Goal: Task Accomplishment & Management: Use online tool/utility

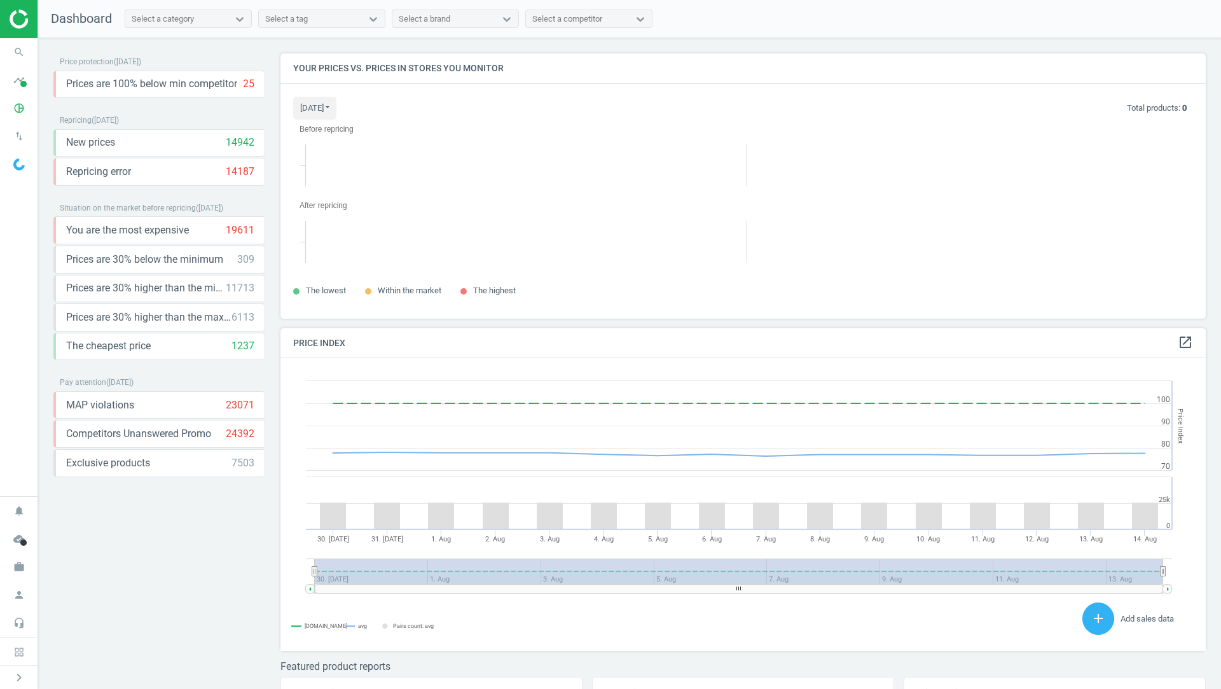
scroll to position [265, 926]
click at [16, 115] on icon "pie_chart_outlined" at bounding box center [19, 108] width 24 height 24
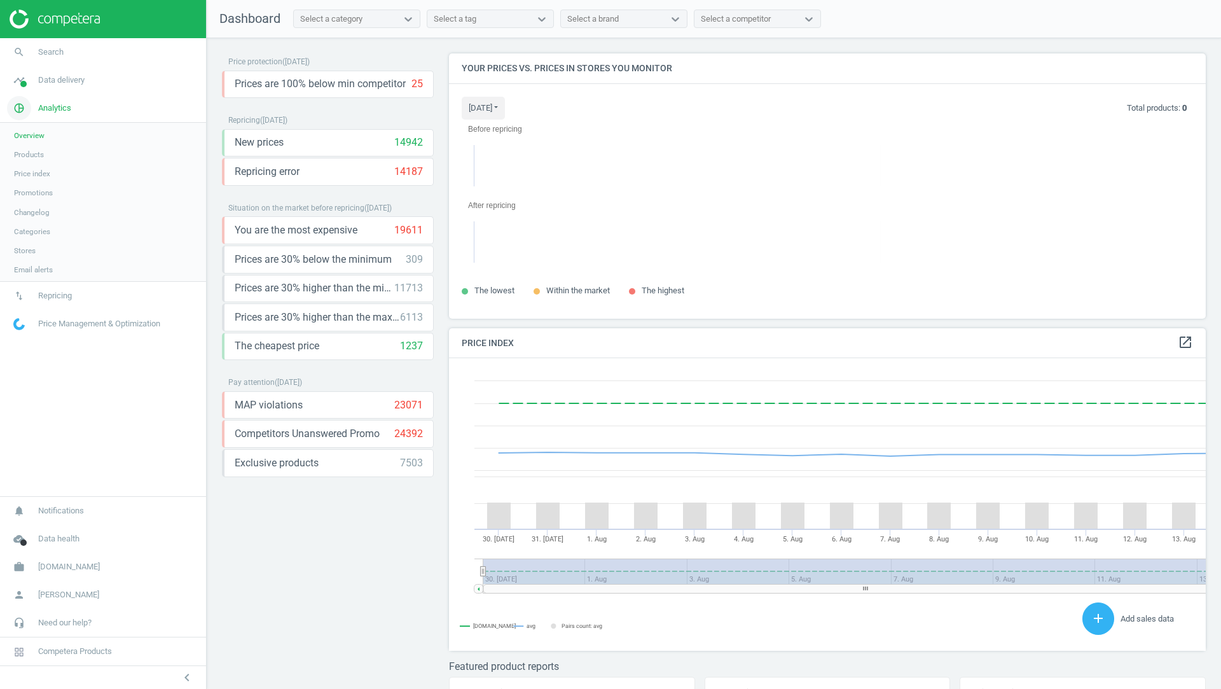
scroll to position [293, 757]
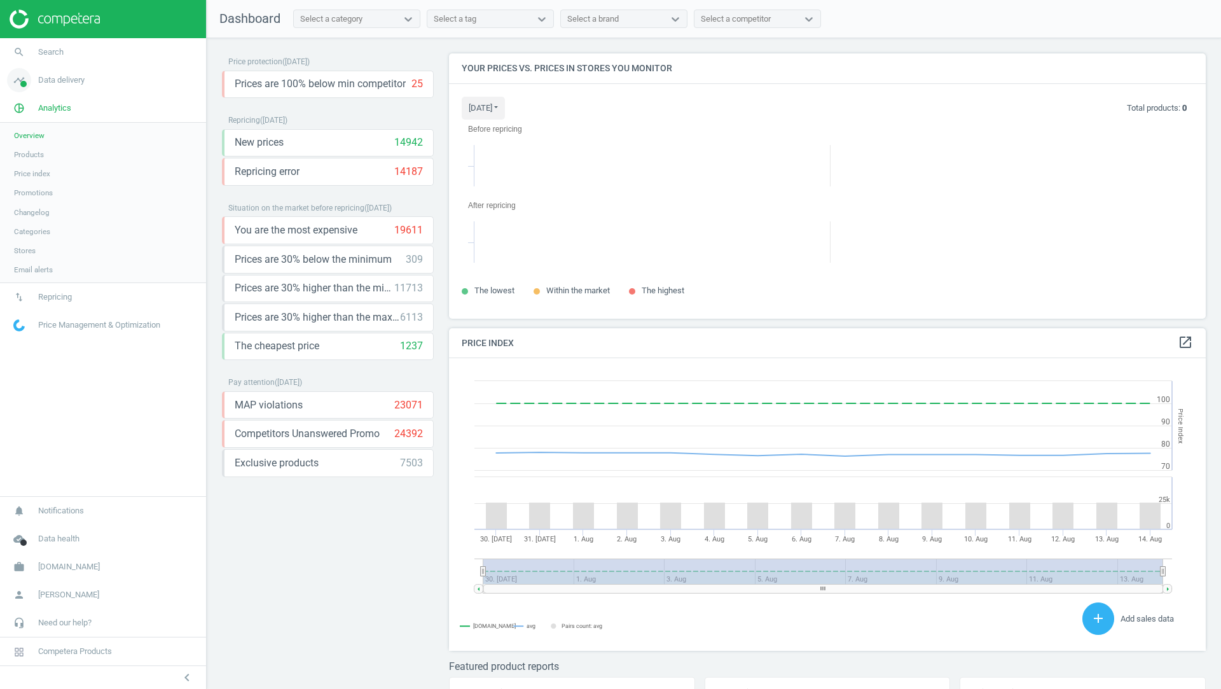
click at [64, 83] on span "Data delivery" at bounding box center [61, 79] width 46 height 11
click at [36, 145] on span "Matches" at bounding box center [28, 146] width 28 height 10
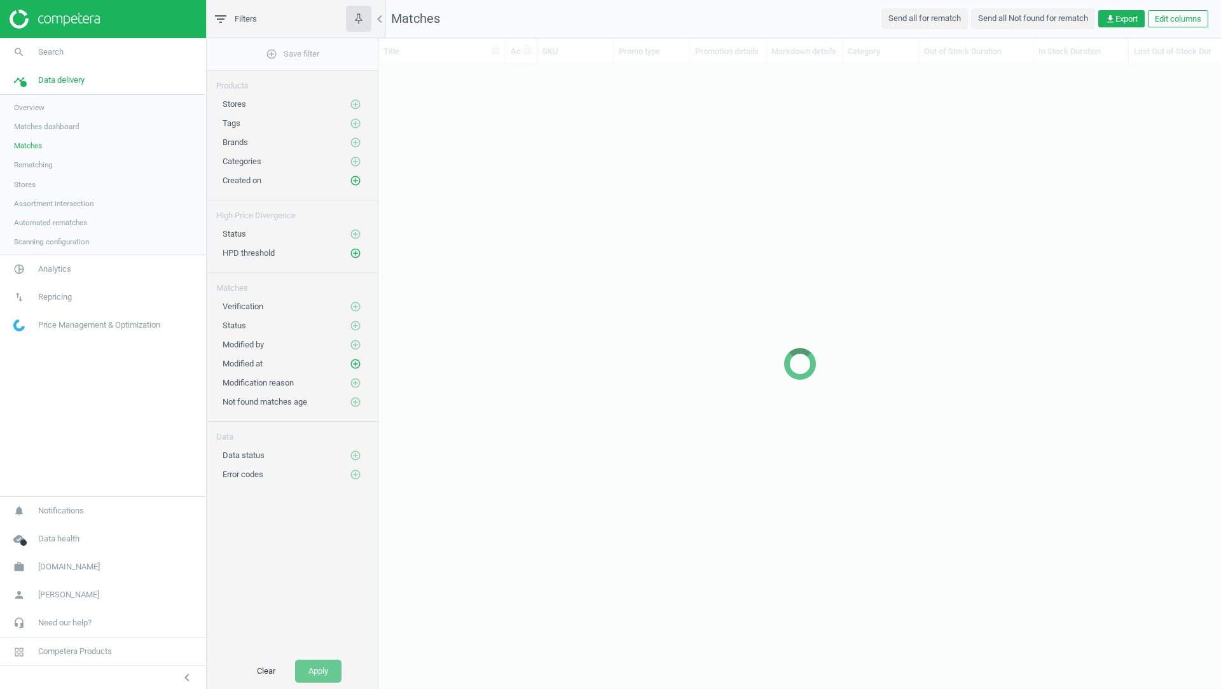
scroll to position [600, 842]
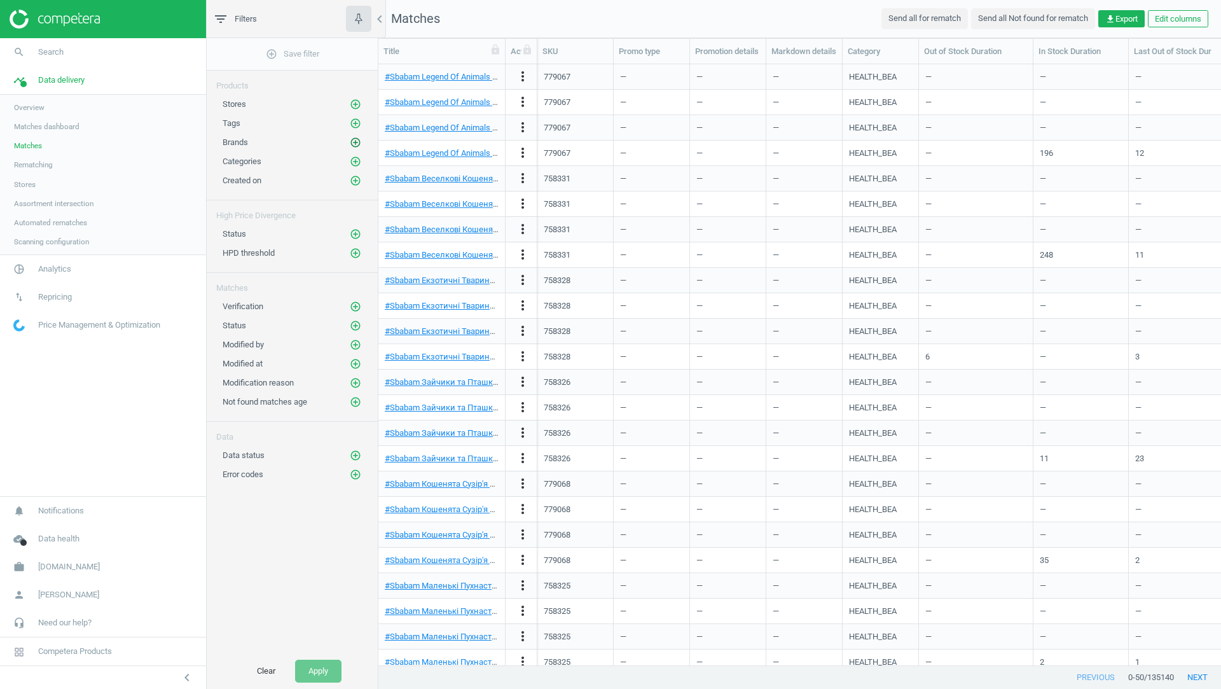
click at [355, 141] on icon "add_circle_outline" at bounding box center [355, 142] width 11 height 11
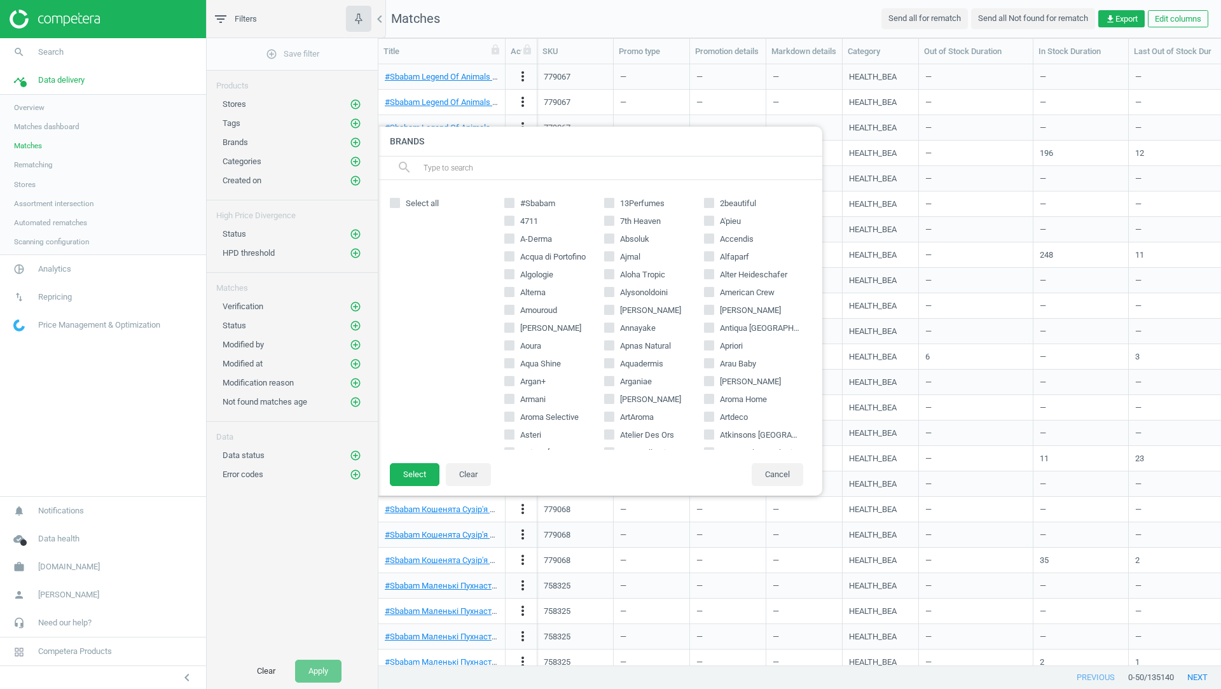
click at [486, 163] on input "text" at bounding box center [617, 168] width 390 height 20
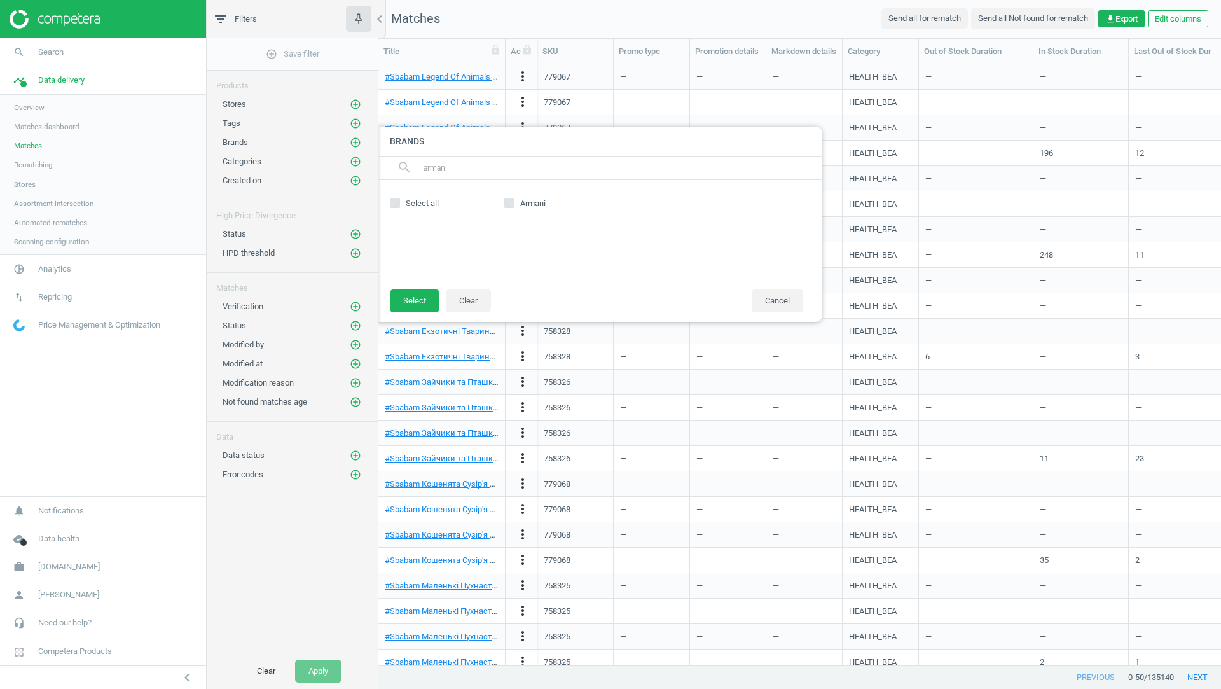
type input "armani"
click at [510, 200] on input "Armani" at bounding box center [510, 203] width 8 height 8
checkbox input "true"
drag, startPoint x: 473, startPoint y: 169, endPoint x: 411, endPoint y: 170, distance: 61.7
click at [411, 170] on div "search armani" at bounding box center [599, 168] width 445 height 24
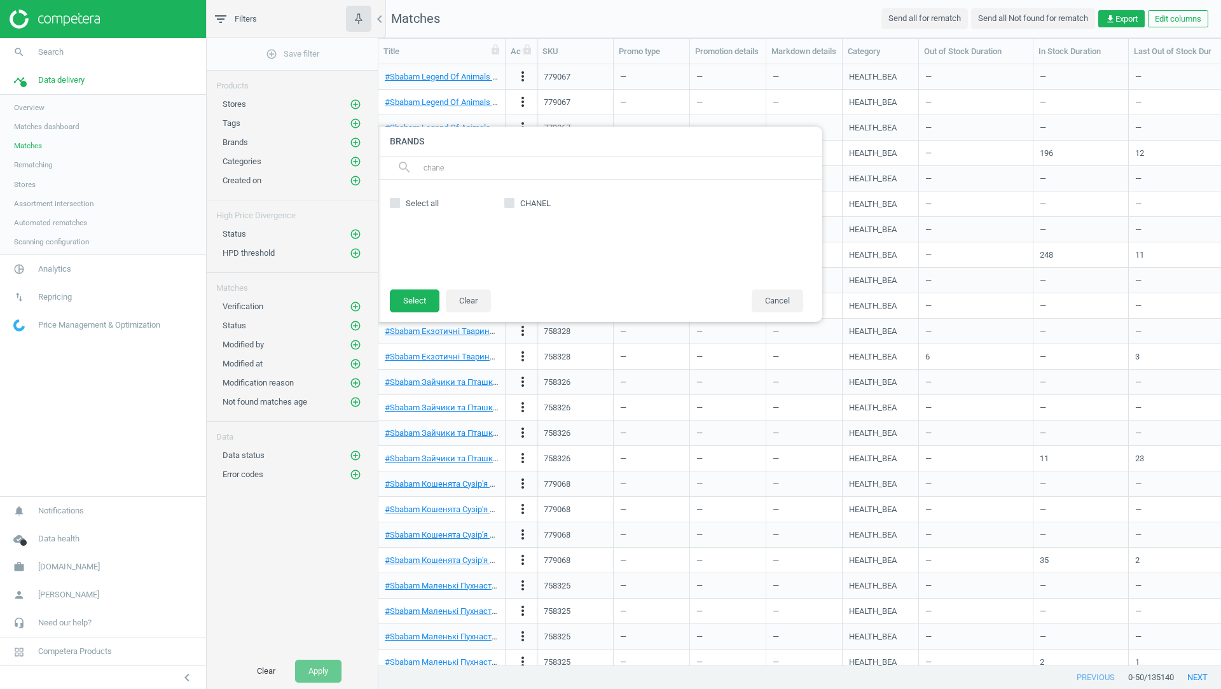
type input "chane"
click at [507, 201] on input "CHANEL" at bounding box center [510, 203] width 8 height 8
checkbox input "true"
drag, startPoint x: 460, startPoint y: 164, endPoint x: 386, endPoint y: 166, distance: 73.8
click at [385, 166] on div "search chane" at bounding box center [599, 168] width 445 height 24
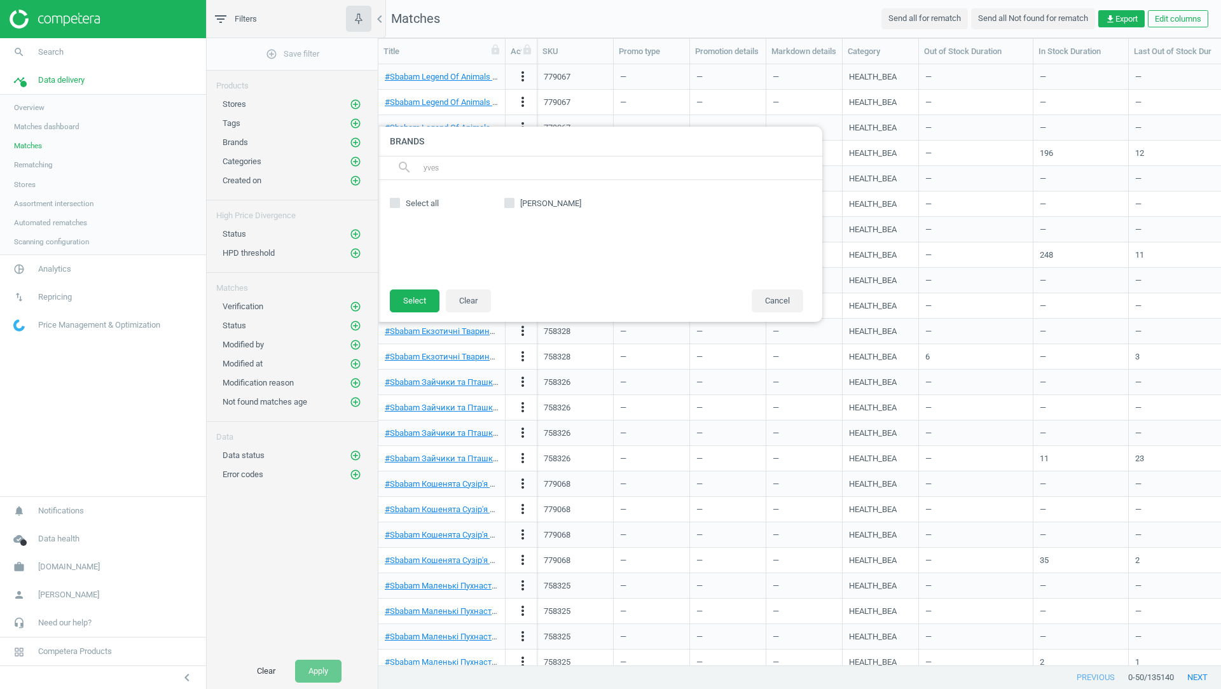
type input "yves"
click at [509, 203] on input "[PERSON_NAME]" at bounding box center [510, 203] width 8 height 8
checkbox input "true"
drag, startPoint x: 474, startPoint y: 174, endPoint x: 419, endPoint y: 172, distance: 54.7
click at [419, 172] on div "search yves" at bounding box center [599, 168] width 445 height 24
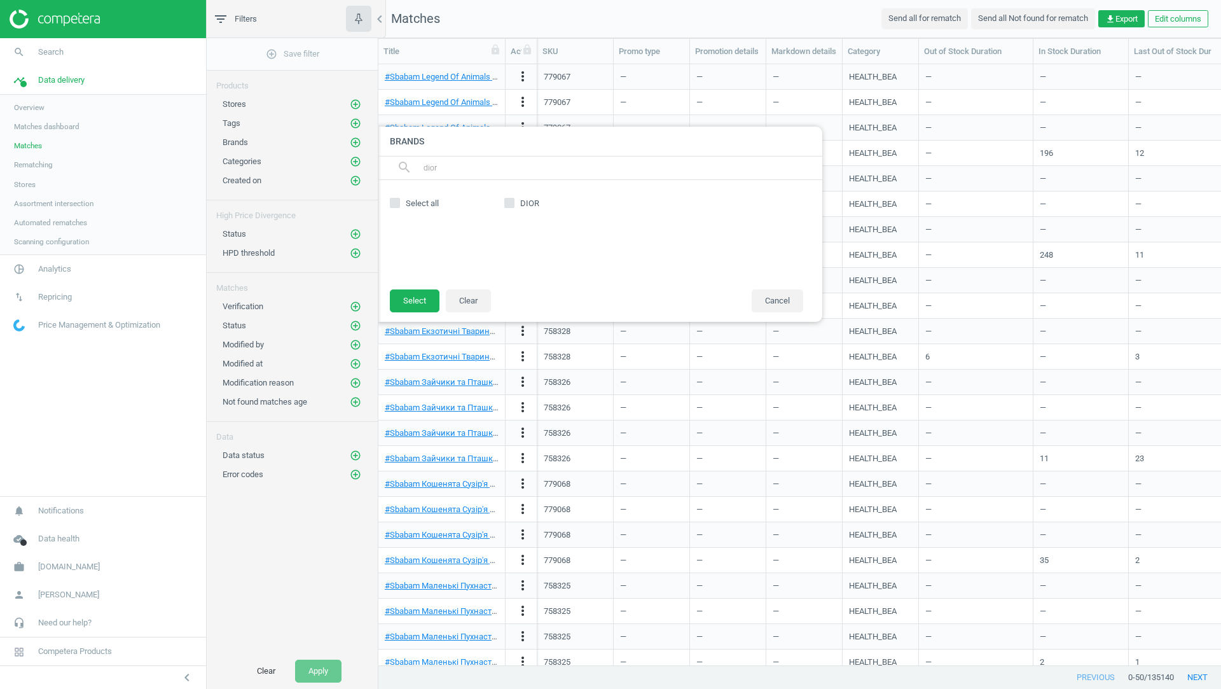
type input "dior"
click at [509, 206] on input "DIOR" at bounding box center [510, 203] width 8 height 8
checkbox input "true"
drag, startPoint x: 445, startPoint y: 171, endPoint x: 415, endPoint y: 171, distance: 30.5
click at [415, 171] on div "search dior" at bounding box center [599, 168] width 445 height 24
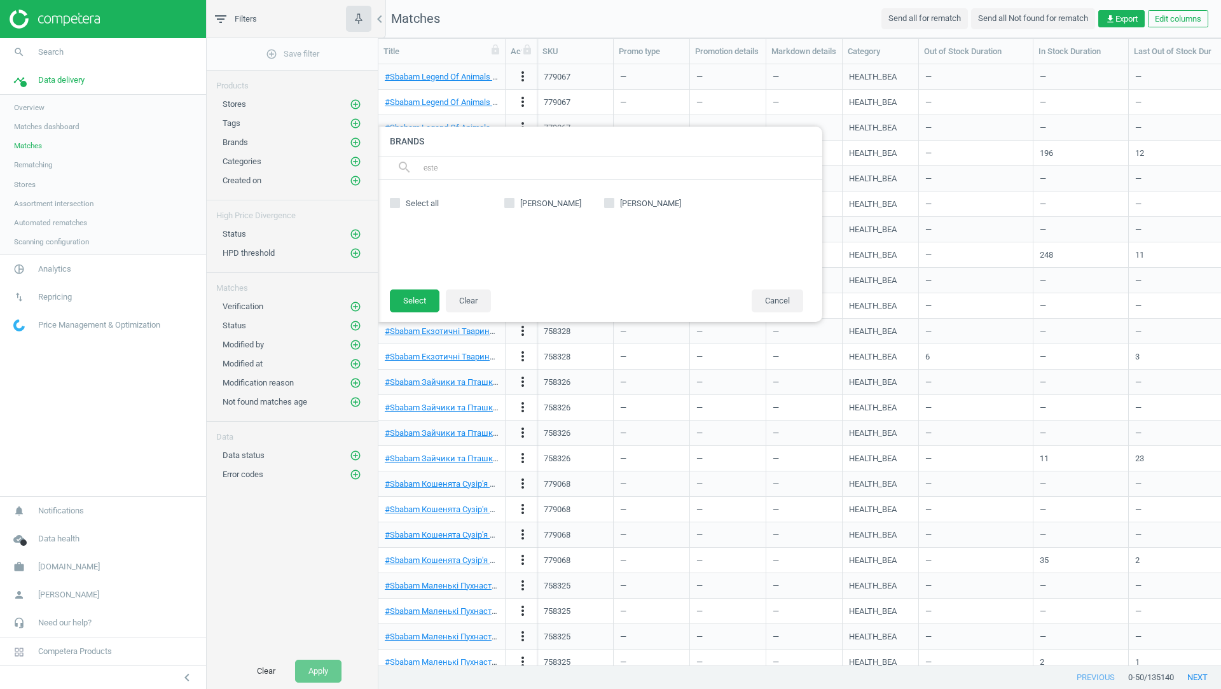
type input "este"
click at [615, 203] on label "[PERSON_NAME]" at bounding box center [654, 203] width 100 height 11
click at [613, 203] on input "[PERSON_NAME]" at bounding box center [609, 203] width 8 height 8
checkbox input "true"
drag, startPoint x: 461, startPoint y: 167, endPoint x: 422, endPoint y: 167, distance: 38.8
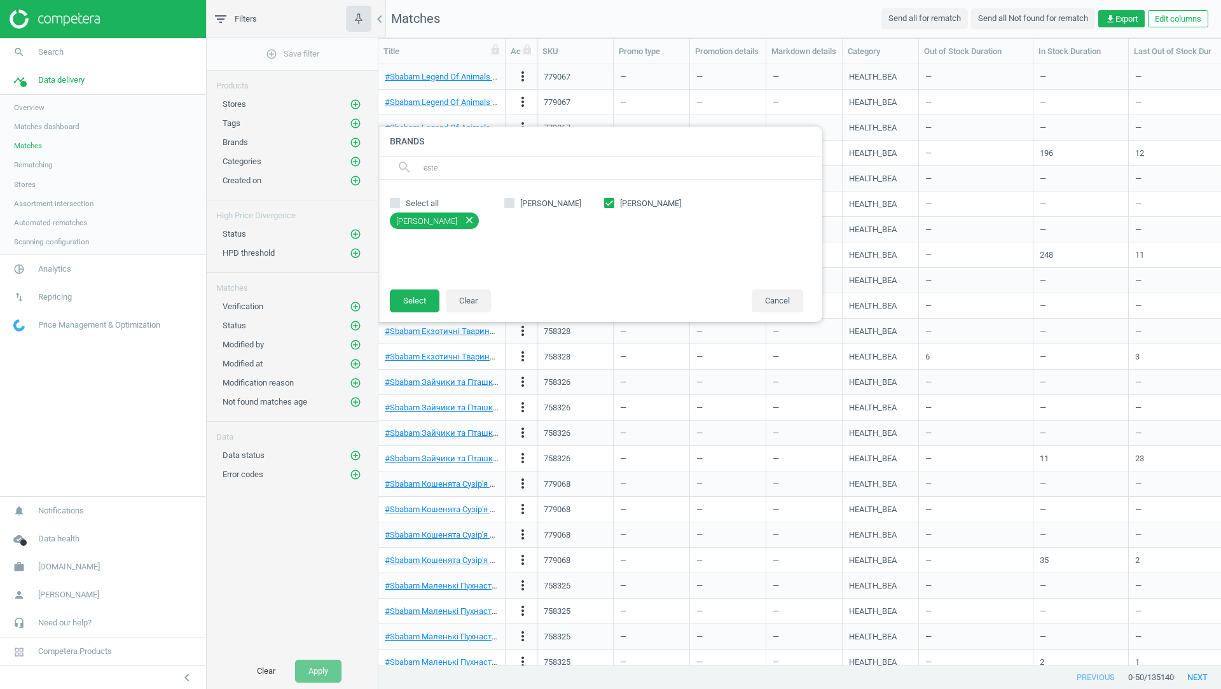
click at [422, 167] on input "este" at bounding box center [617, 168] width 390 height 20
type input "given"
click at [509, 203] on input "Givenchy" at bounding box center [510, 203] width 8 height 8
checkbox input "true"
drag, startPoint x: 464, startPoint y: 167, endPoint x: 404, endPoint y: 167, distance: 59.8
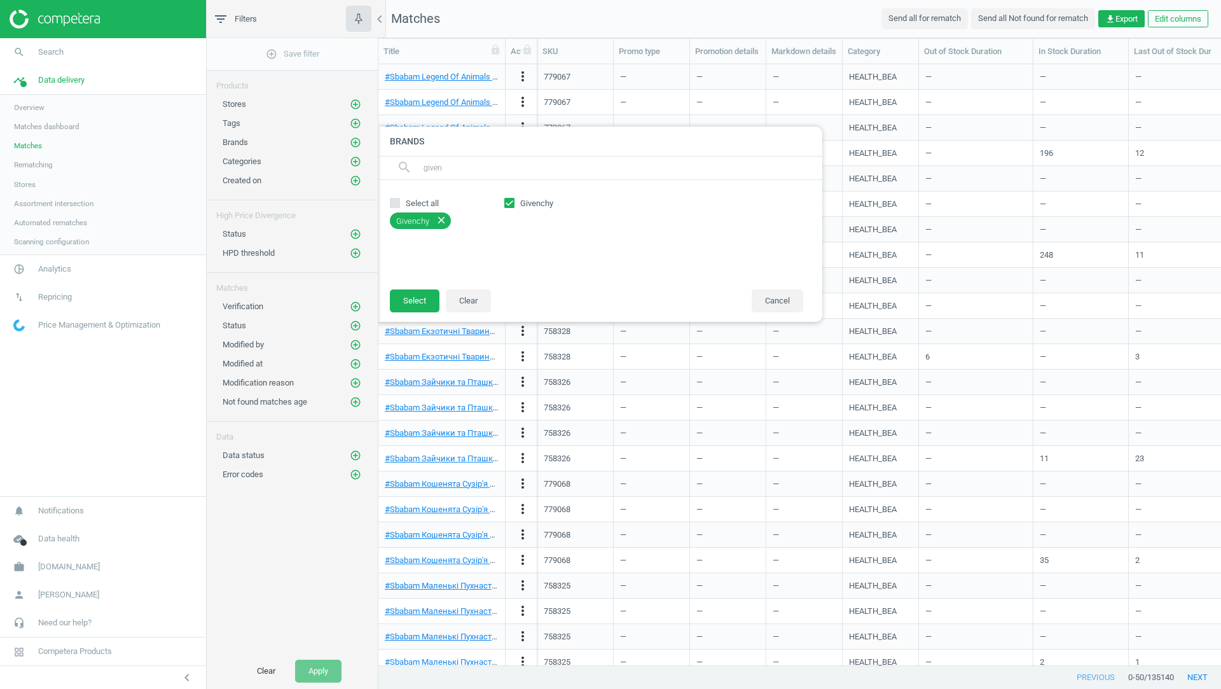
click at [404, 167] on div "search given" at bounding box center [599, 168] width 445 height 24
type input "gu"
click at [510, 200] on input "GUERLAIN" at bounding box center [510, 203] width 8 height 8
checkbox input "true"
click at [448, 169] on input "gu" at bounding box center [617, 168] width 390 height 20
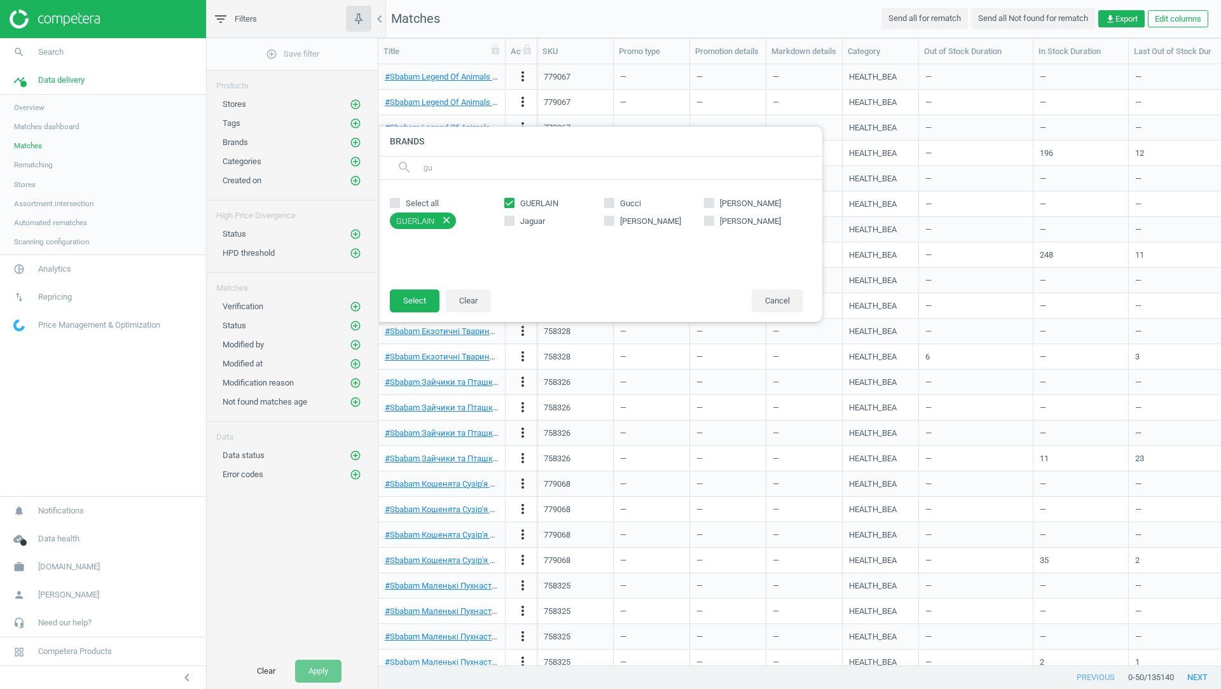
type input "g"
type input "lanc"
click at [613, 202] on input "Lancome" at bounding box center [609, 203] width 8 height 8
checkbox input "true"
drag, startPoint x: 439, startPoint y: 172, endPoint x: 407, endPoint y: 171, distance: 31.8
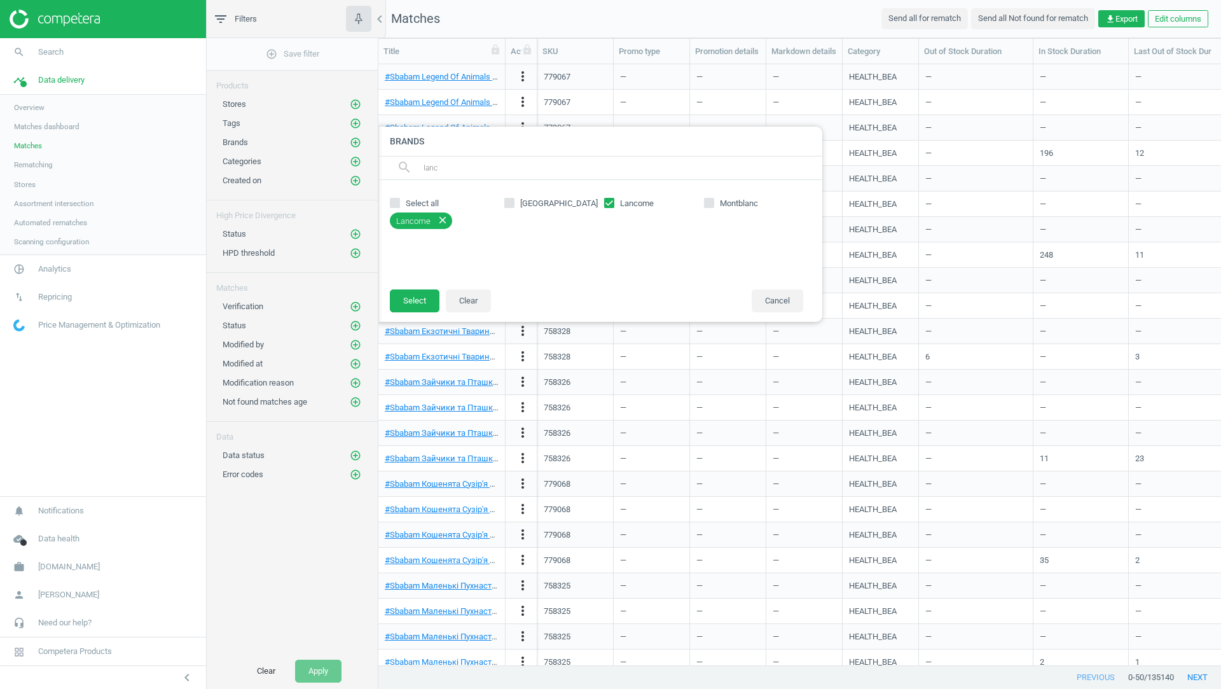
click at [407, 171] on div "search lanc" at bounding box center [599, 168] width 445 height 24
type input "shi"
click at [603, 203] on label "Aqua Shine" at bounding box center [554, 203] width 100 height 11
click at [514, 203] on input "Aqua Shine" at bounding box center [510, 203] width 8 height 8
checkbox input "true"
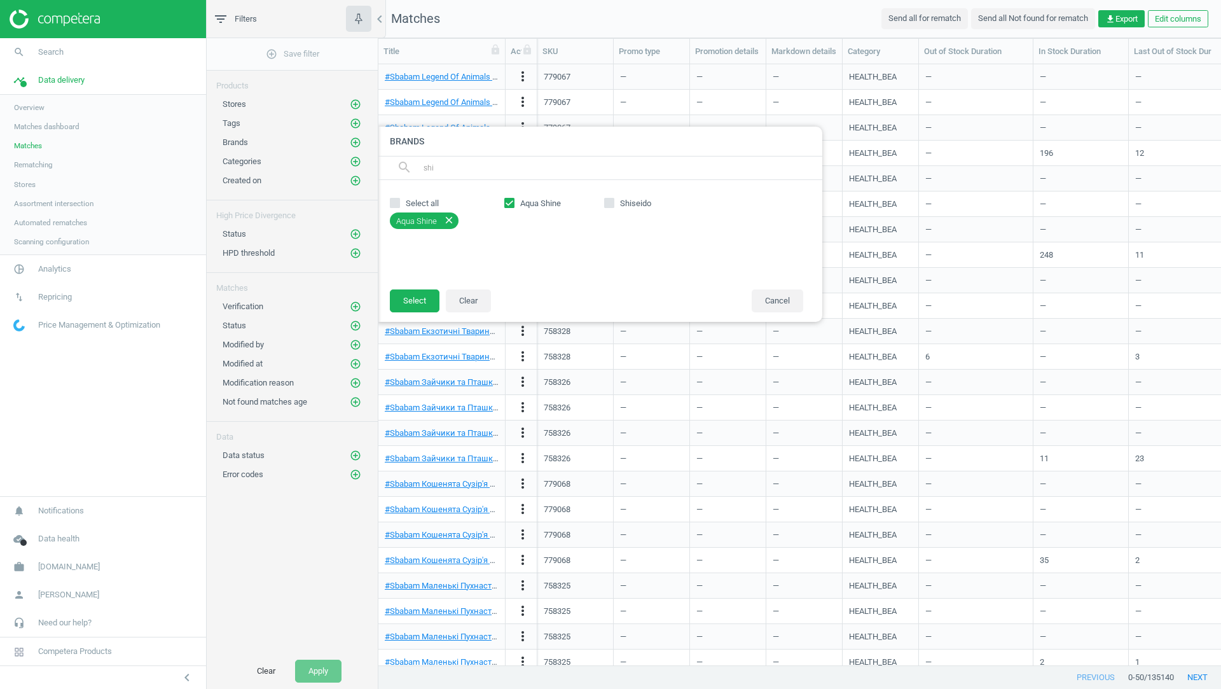
click at [446, 170] on input "shi" at bounding box center [617, 168] width 390 height 20
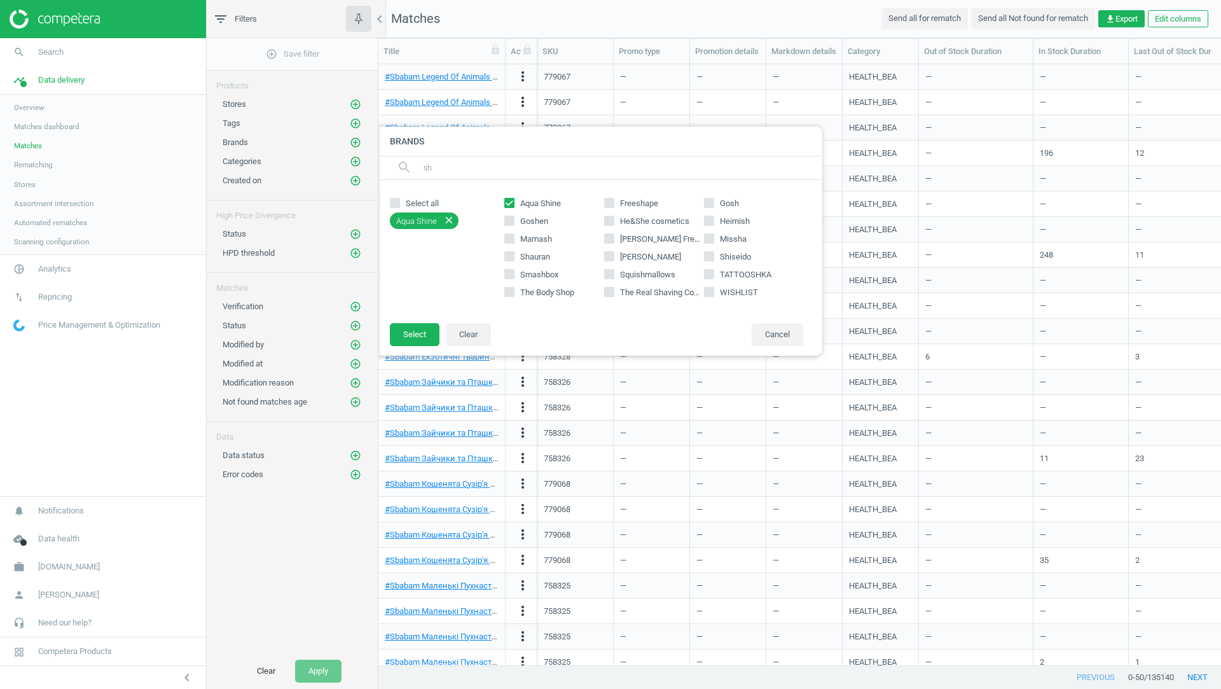
type input "s"
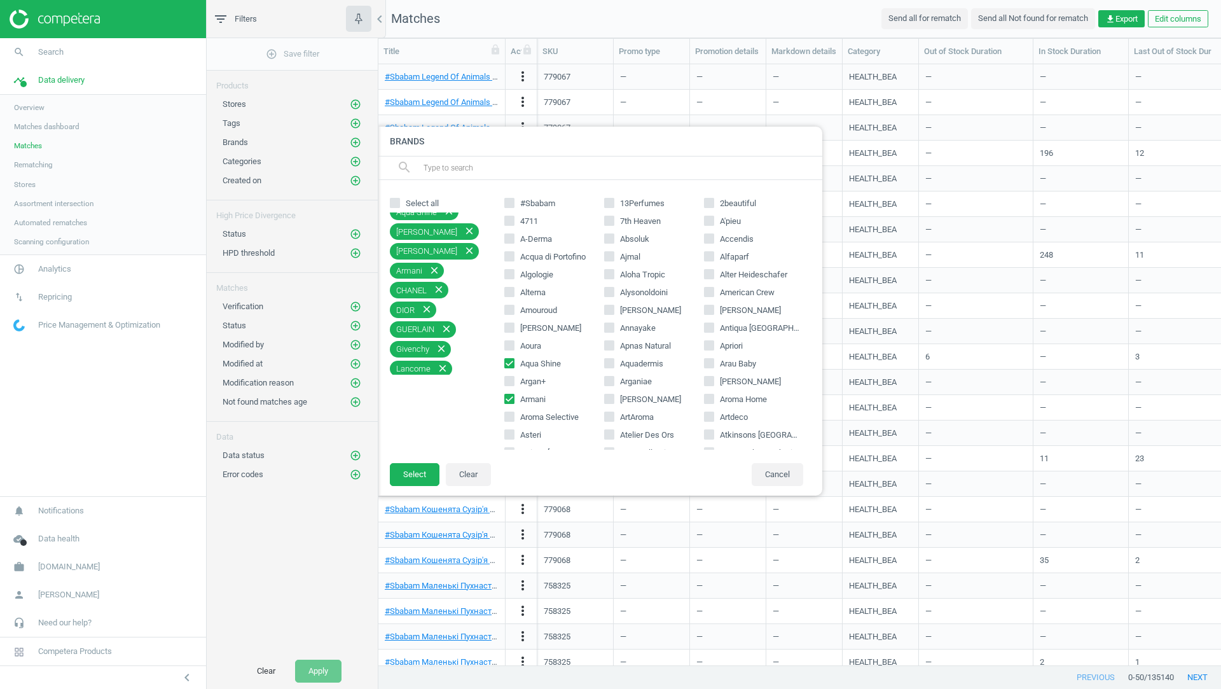
scroll to position [0, 0]
click at [449, 220] on icon "close" at bounding box center [448, 219] width 11 height 11
checkbox input "false"
click at [408, 482] on button "Select" at bounding box center [415, 474] width 50 height 23
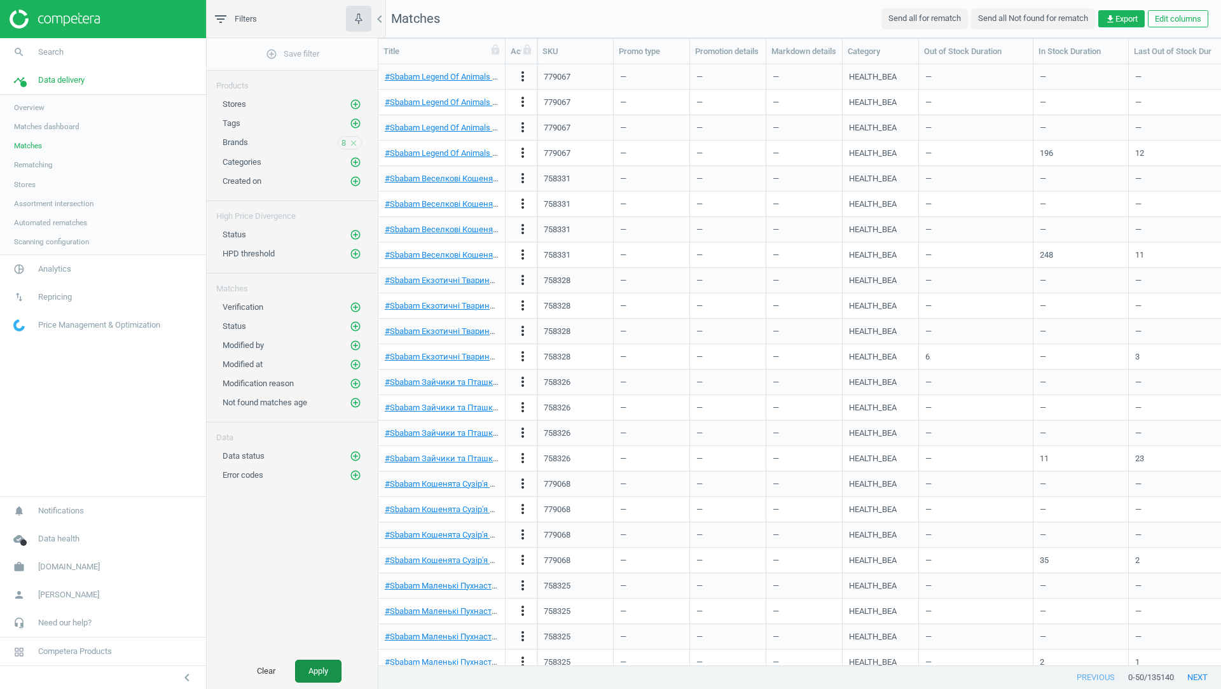
click at [320, 671] on button "Apply" at bounding box center [318, 670] width 46 height 23
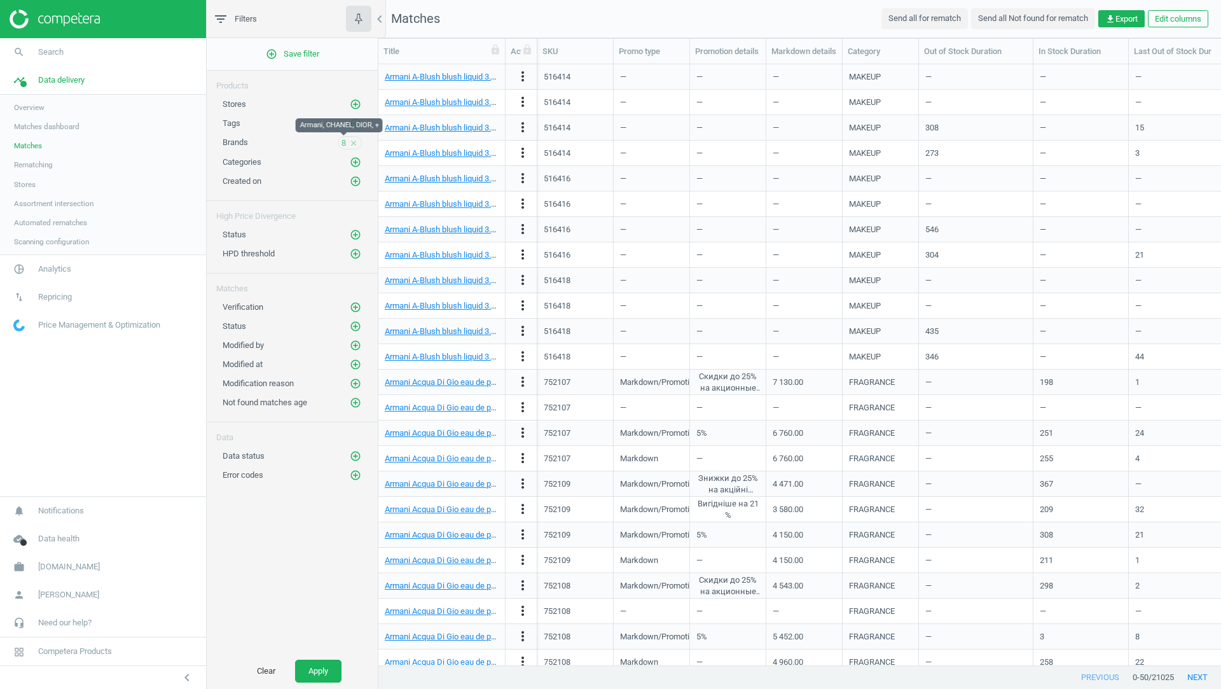
click at [342, 141] on span "8" at bounding box center [343, 142] width 4 height 11
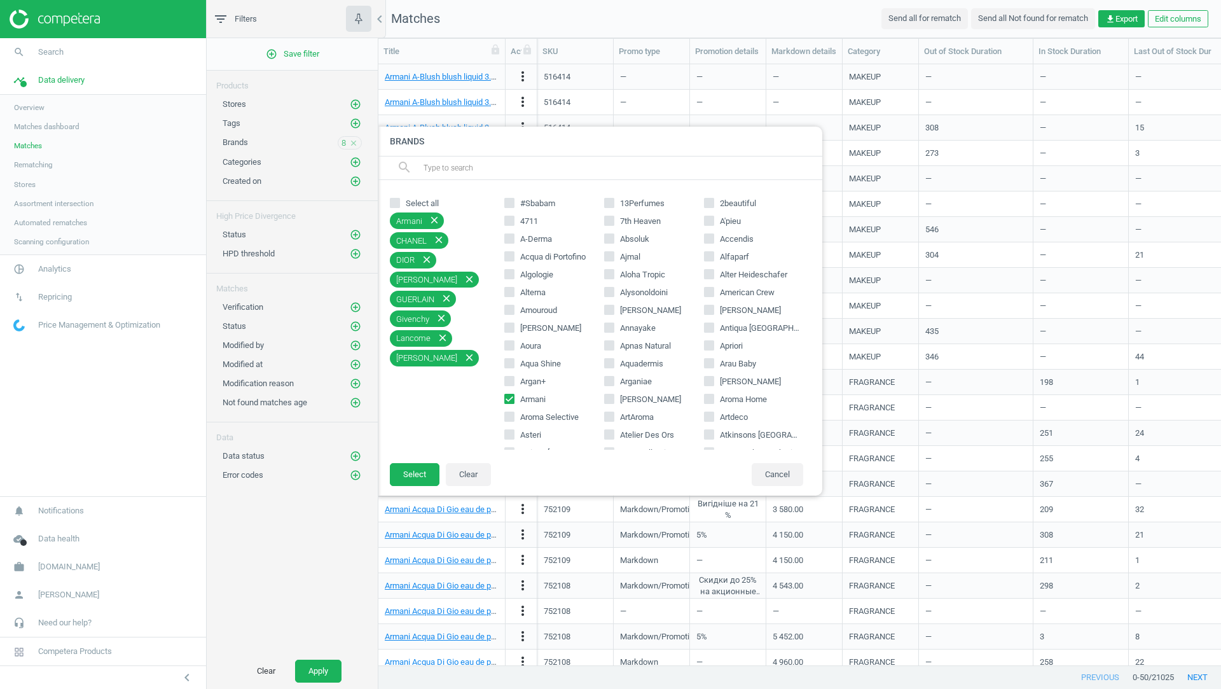
click at [535, 163] on input "text" at bounding box center [617, 168] width 390 height 20
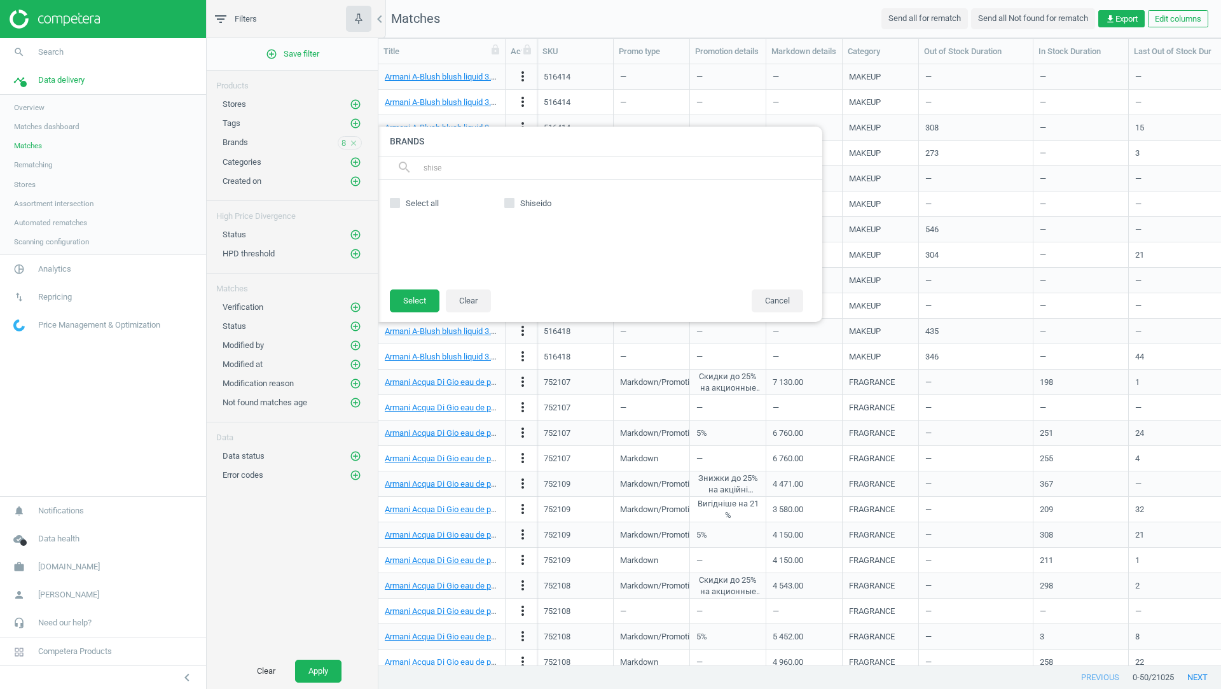
type input "shise"
click at [509, 207] on icon at bounding box center [509, 203] width 10 height 10
click at [509, 207] on input "Shiseido" at bounding box center [510, 203] width 8 height 8
click at [506, 199] on input "Shiseido" at bounding box center [510, 203] width 8 height 8
click at [509, 203] on input "Shiseido" at bounding box center [510, 203] width 8 height 8
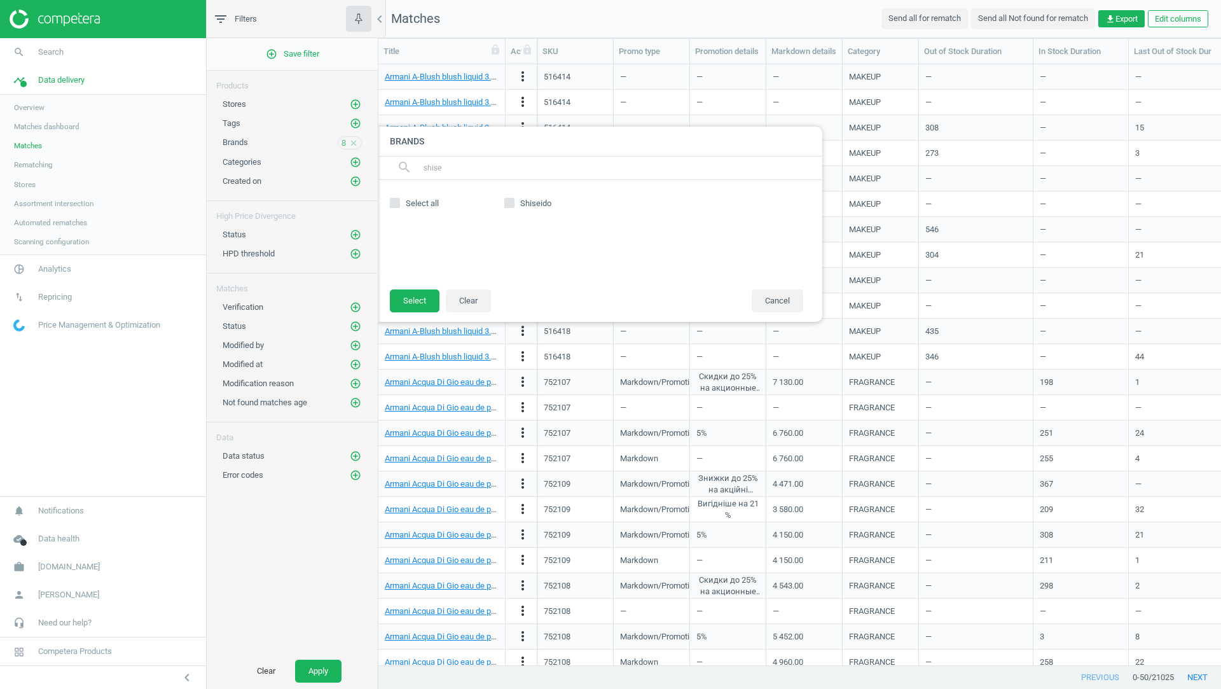
checkbox input "true"
click at [406, 300] on button "Select" at bounding box center [415, 300] width 50 height 23
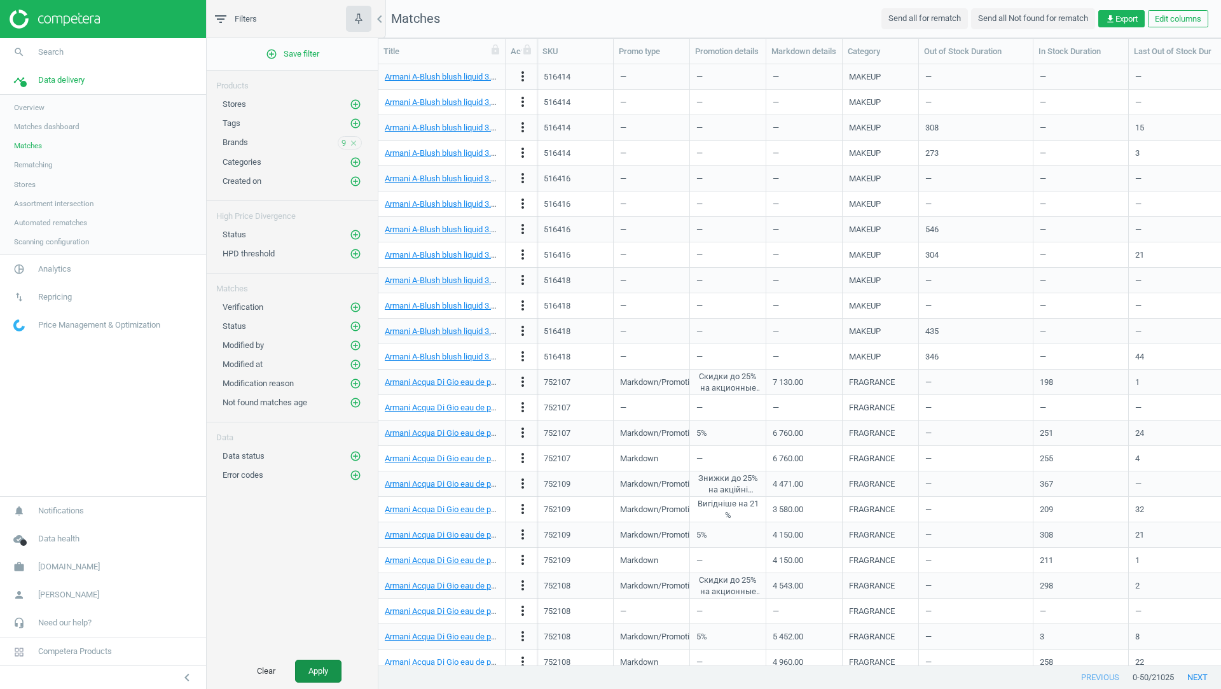
click at [326, 670] on button "Apply" at bounding box center [318, 670] width 46 height 23
click at [343, 137] on span "9" at bounding box center [343, 142] width 4 height 11
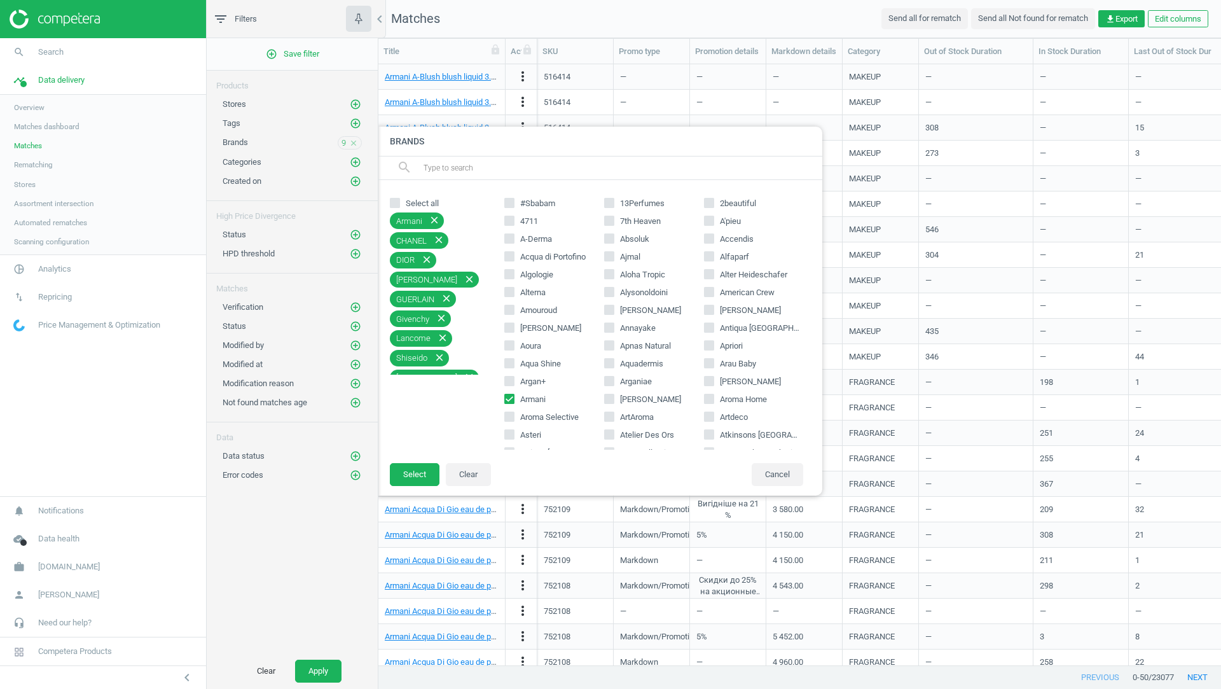
click at [518, 165] on input "text" at bounding box center [617, 168] width 390 height 20
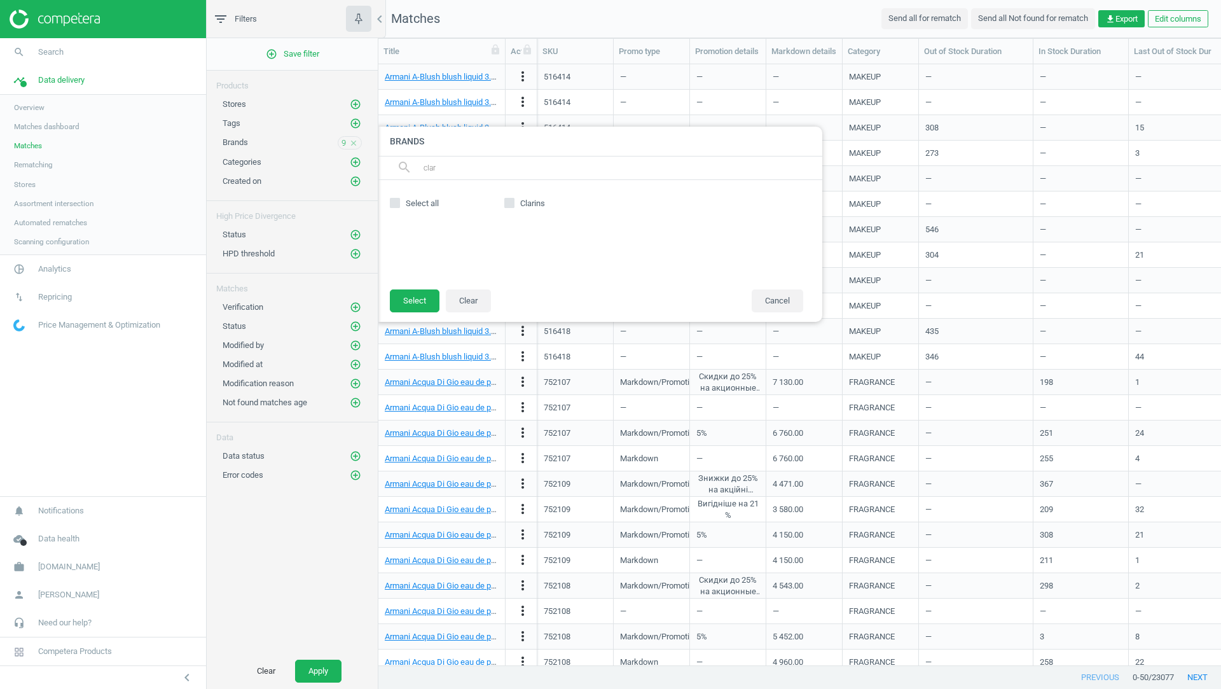
type input "clar"
click at [510, 202] on input "Clarins" at bounding box center [510, 203] width 8 height 8
checkbox input "true"
click at [413, 301] on button "Select" at bounding box center [415, 300] width 50 height 23
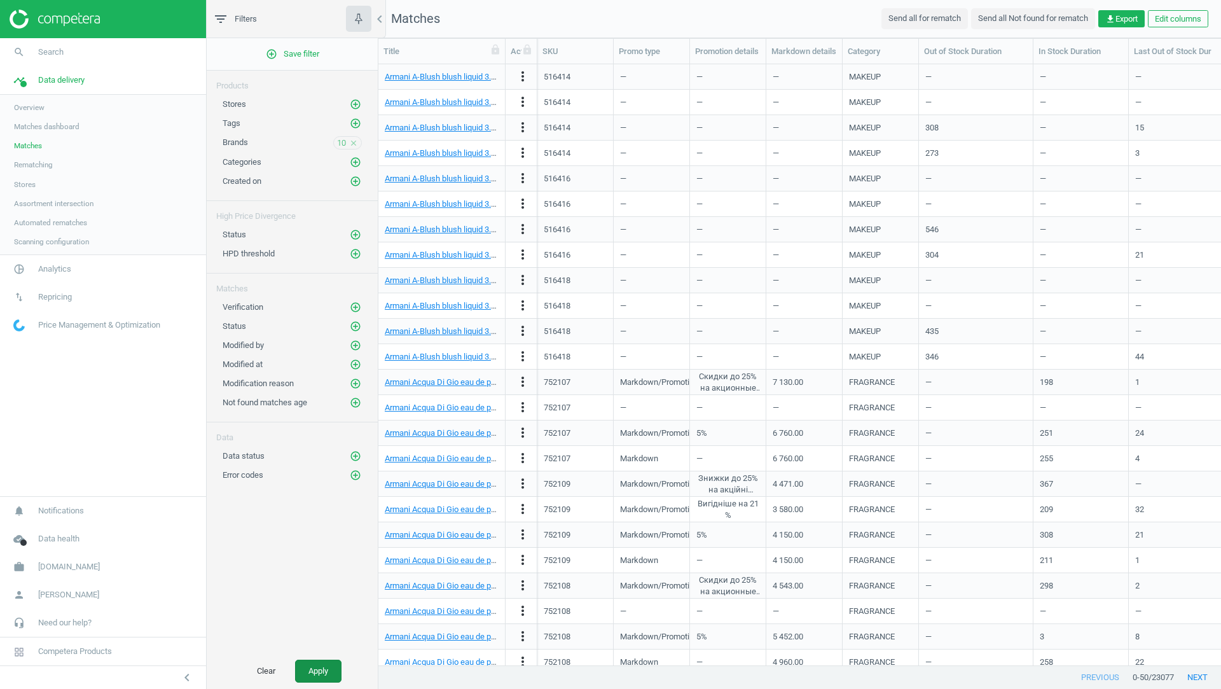
click at [315, 672] on button "Apply" at bounding box center [318, 670] width 46 height 23
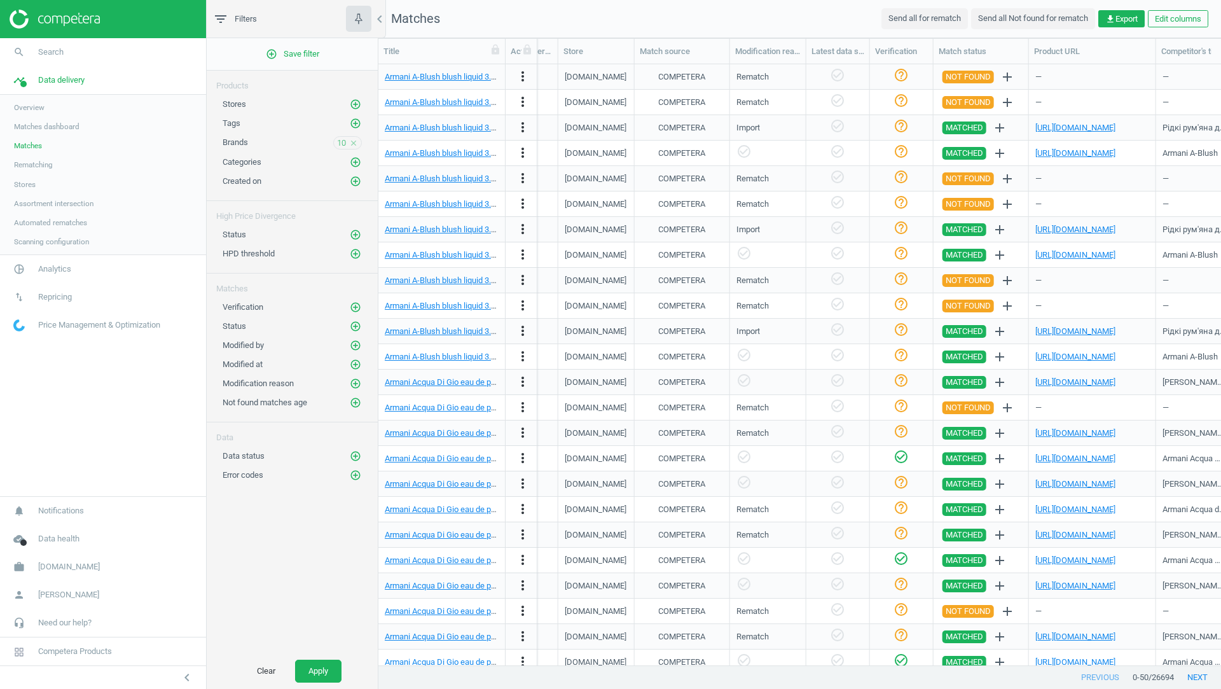
scroll to position [0, 1082]
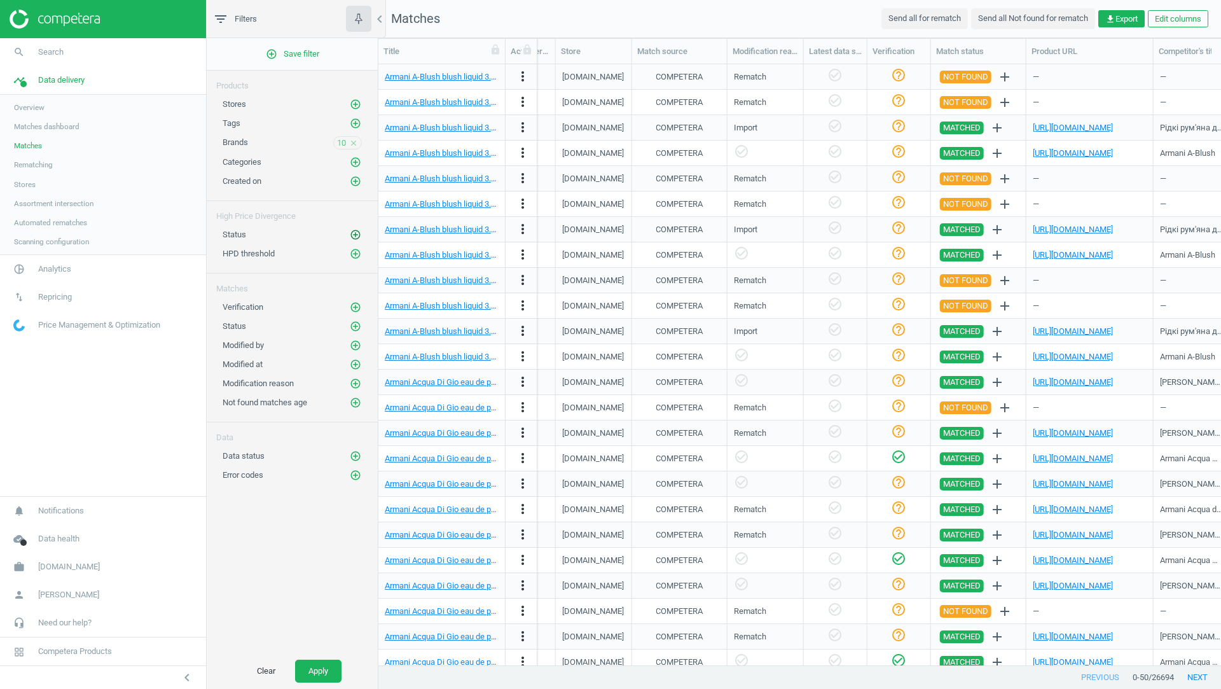
click at [359, 229] on icon "add_circle_outline" at bounding box center [355, 234] width 11 height 11
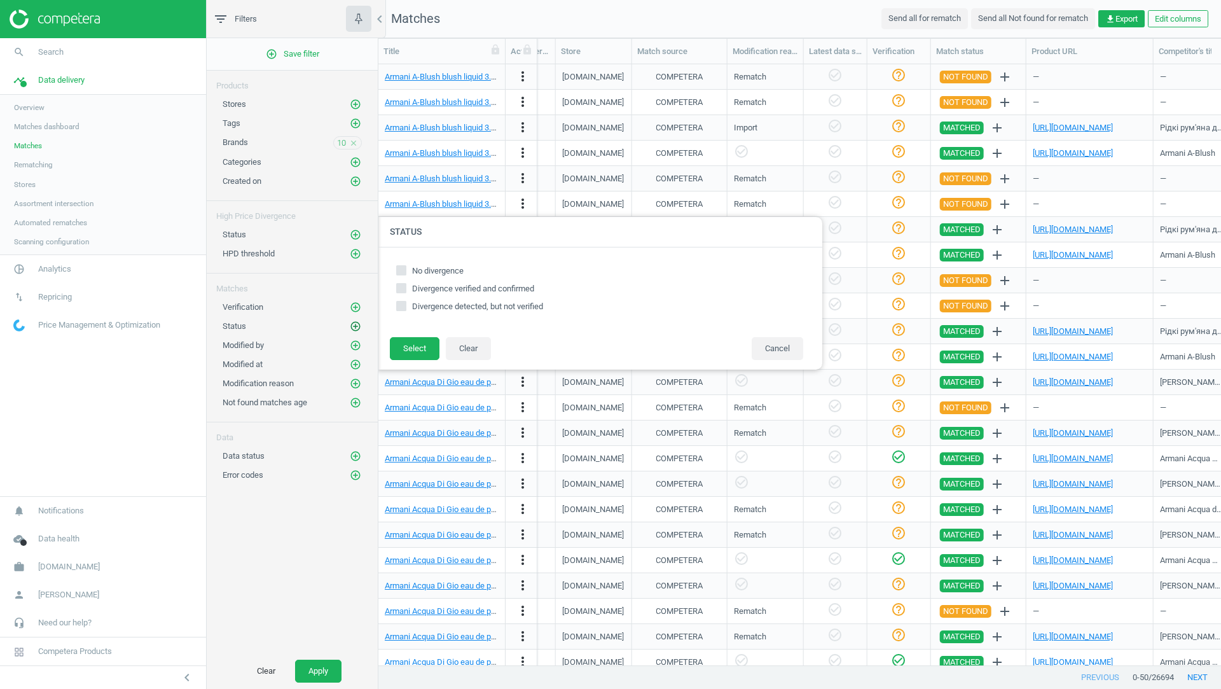
click at [355, 320] on icon "add_circle_outline" at bounding box center [355, 325] width 11 height 11
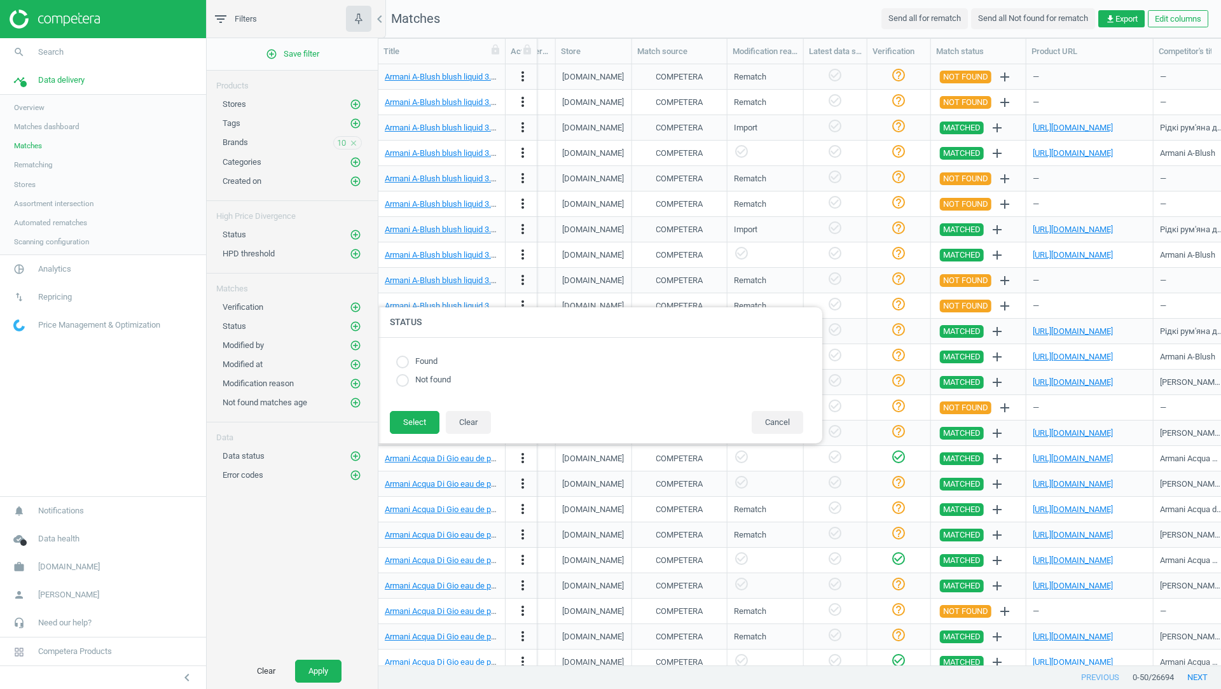
click at [403, 380] on input "radio" at bounding box center [402, 380] width 13 height 13
radio input "true"
click at [407, 420] on button "Select" at bounding box center [415, 422] width 50 height 23
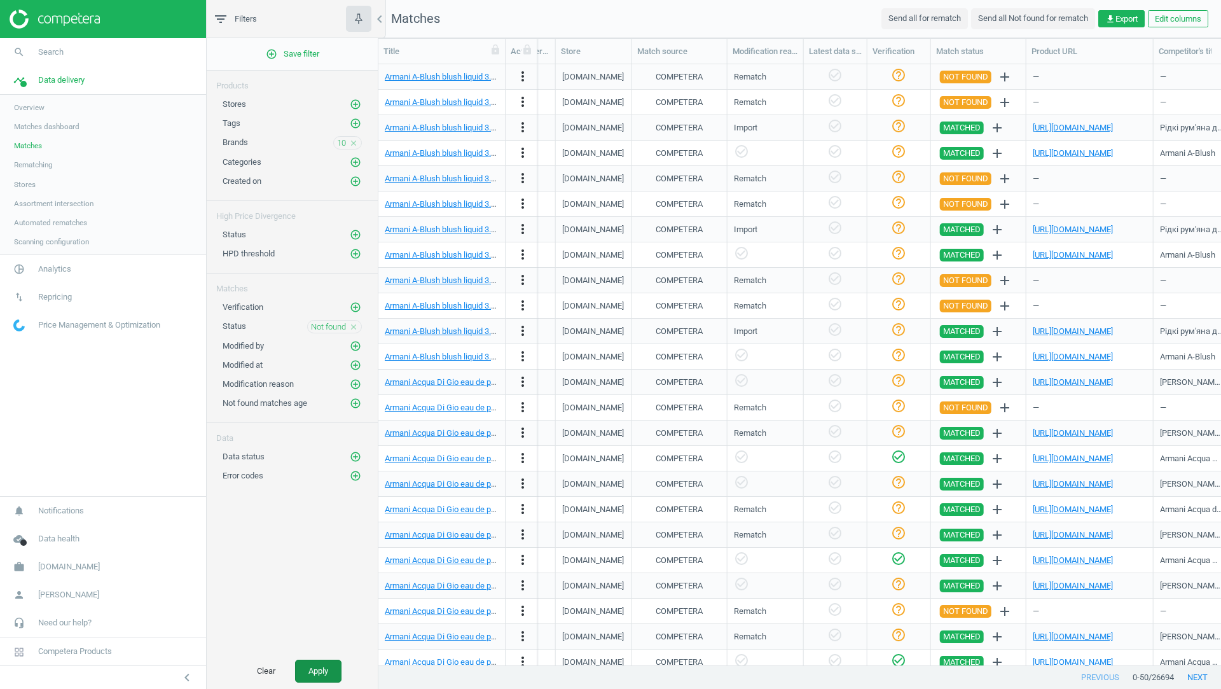
click at [313, 668] on button "Apply" at bounding box center [318, 670] width 46 height 23
